Goal: Transaction & Acquisition: Purchase product/service

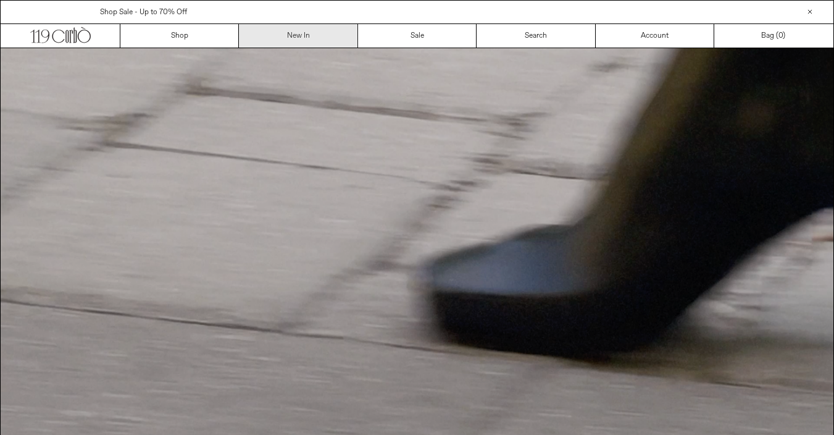
click at [292, 33] on link "New In" at bounding box center [298, 35] width 119 height 23
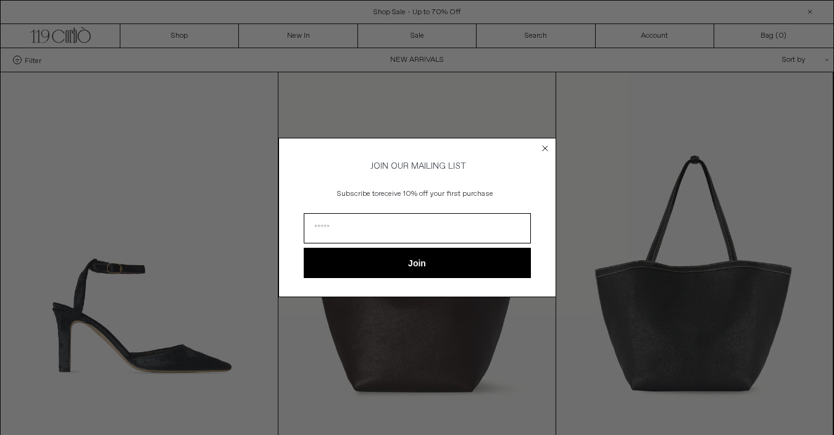
click at [542, 146] on circle "Close dialog" at bounding box center [545, 148] width 12 height 12
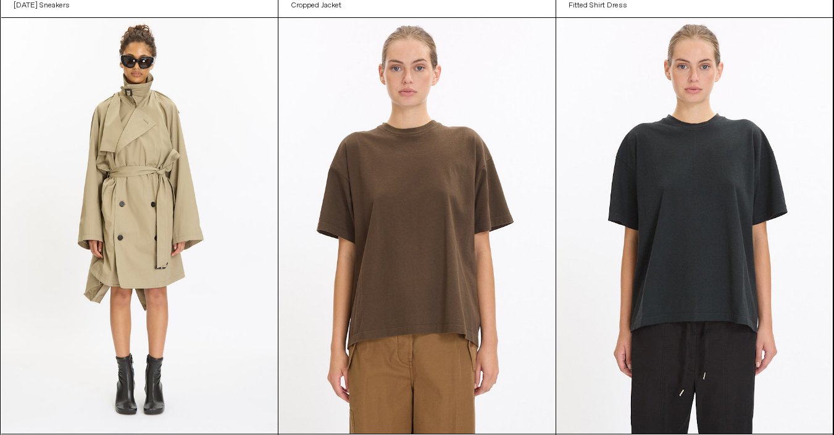
scroll to position [3696, 0]
